Goal: Task Accomplishment & Management: Use online tool/utility

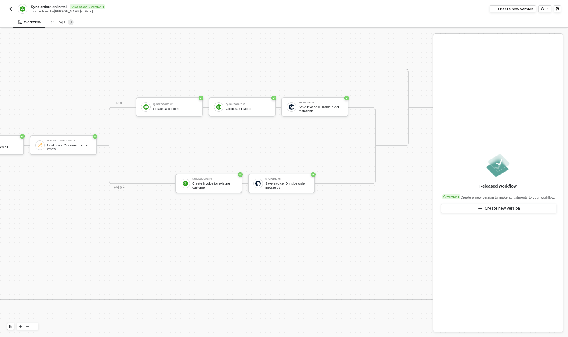
scroll to position [216, 665]
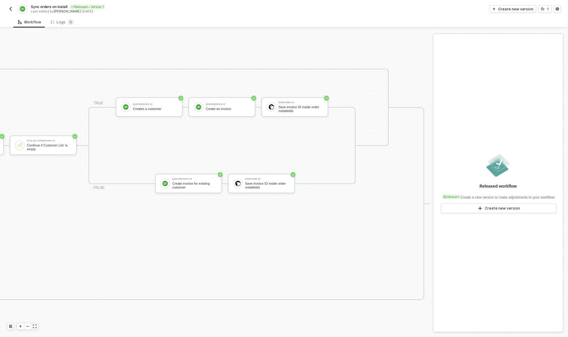
click at [8, 25] on div "Workflow Logs 0 TRIGGER On Installation Trigger On Installation Trigger Shoplin…" at bounding box center [284, 177] width 568 height 320
click at [14, 10] on button "button" at bounding box center [10, 8] width 7 height 7
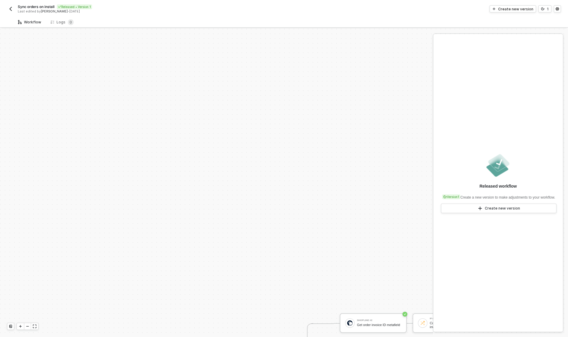
scroll to position [195, 0]
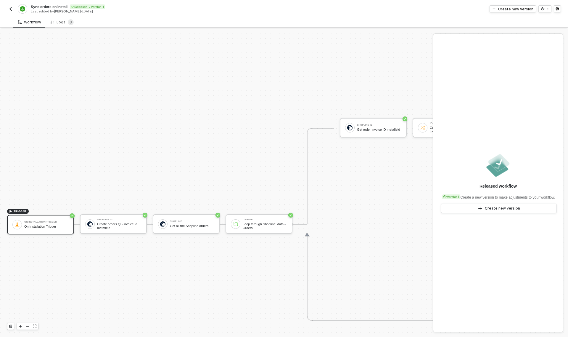
click at [8, 12] on button "button" at bounding box center [10, 8] width 7 height 7
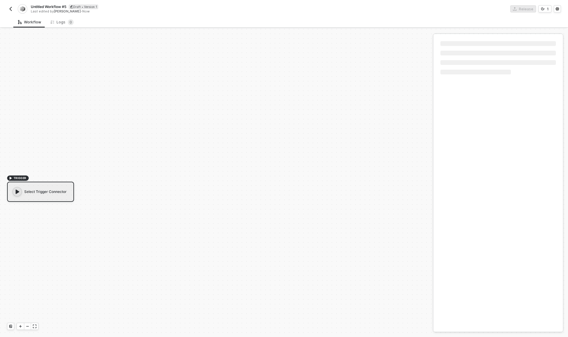
scroll to position [11, 0]
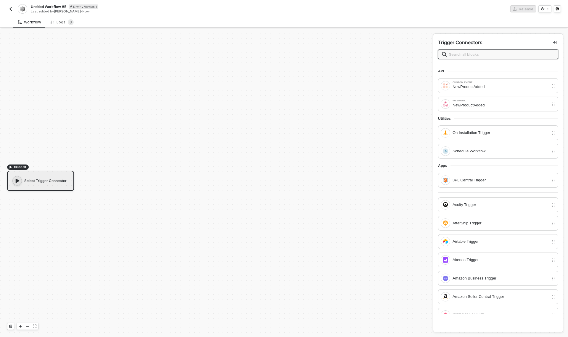
type input "j"
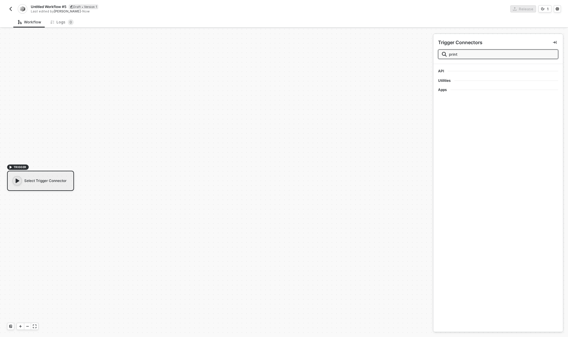
click at [224, 152] on div "TRIGGER Select Trigger Connector" at bounding box center [215, 177] width 430 height 319
click at [485, 56] on input "print" at bounding box center [501, 54] width 105 height 7
type input "p"
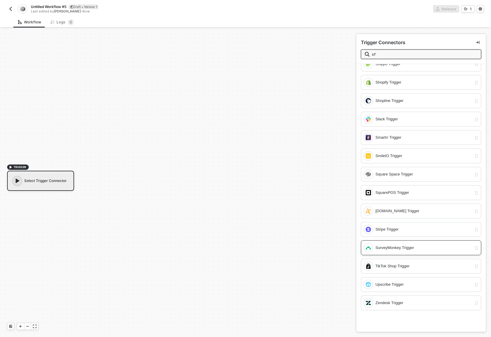
scroll to position [0, 0]
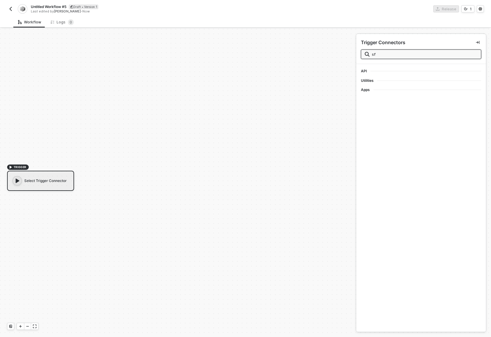
type input "s"
type input "d"
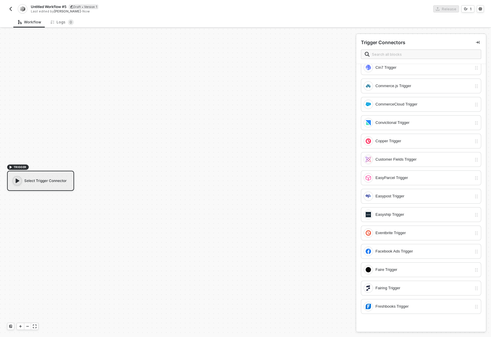
scroll to position [274, 0]
